Goal: Information Seeking & Learning: Learn about a topic

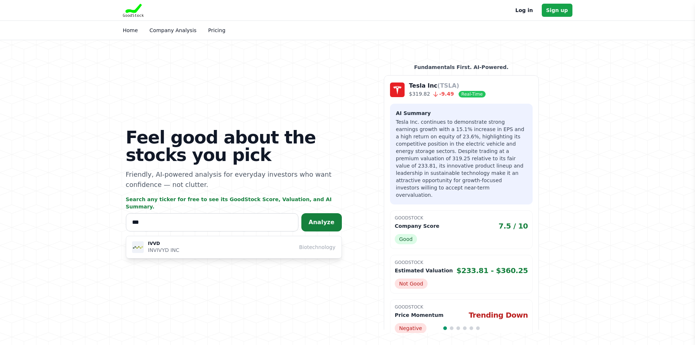
type input "***"
click at [326, 219] on span "Analyze" at bounding box center [322, 222] width 26 height 7
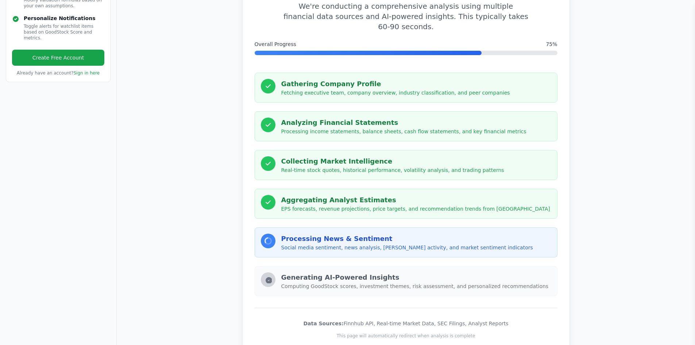
scroll to position [146, 0]
